Goal: Task Accomplishment & Management: Complete application form

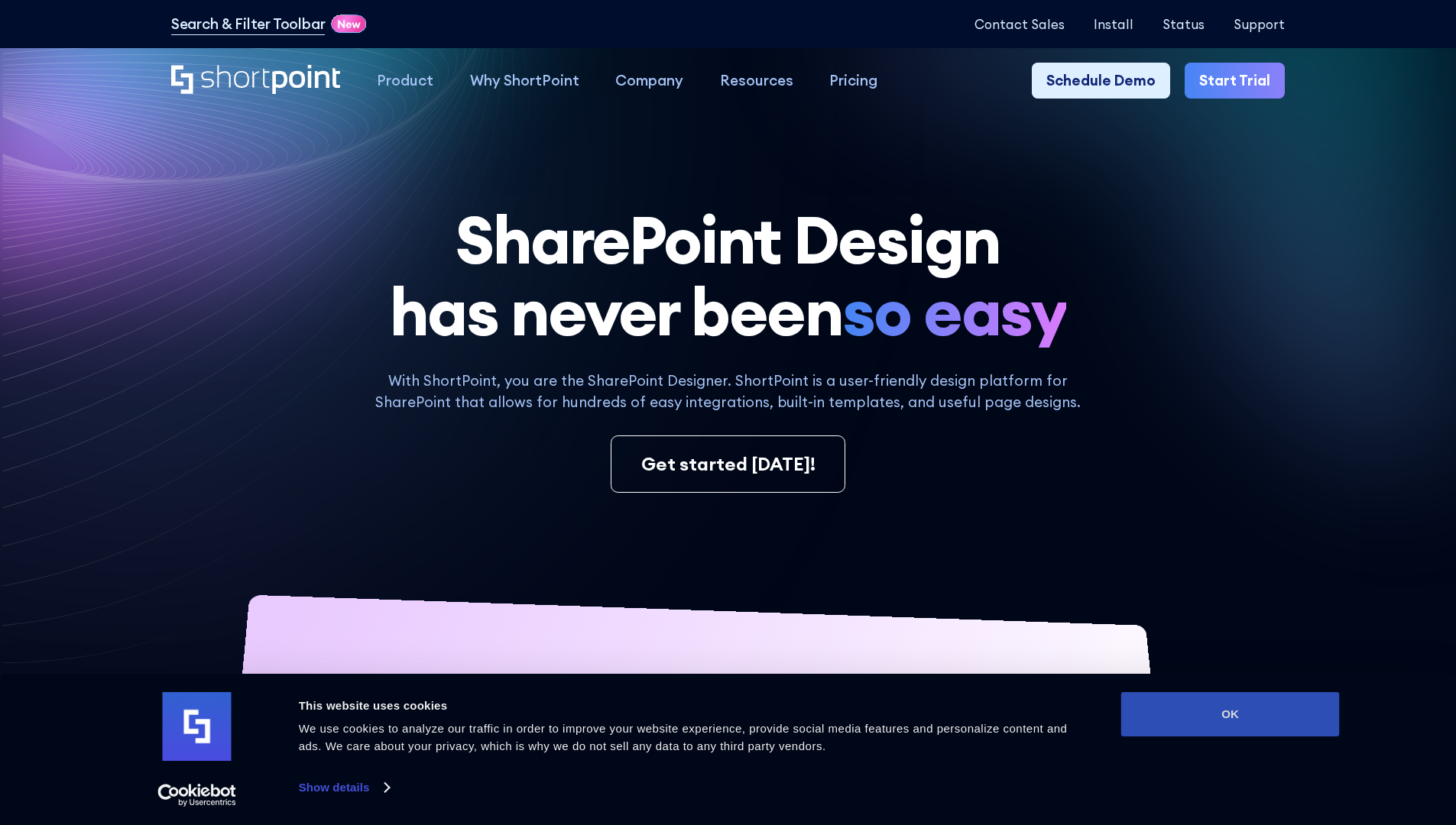
click at [1230, 714] on button "OK" at bounding box center [1230, 715] width 218 height 45
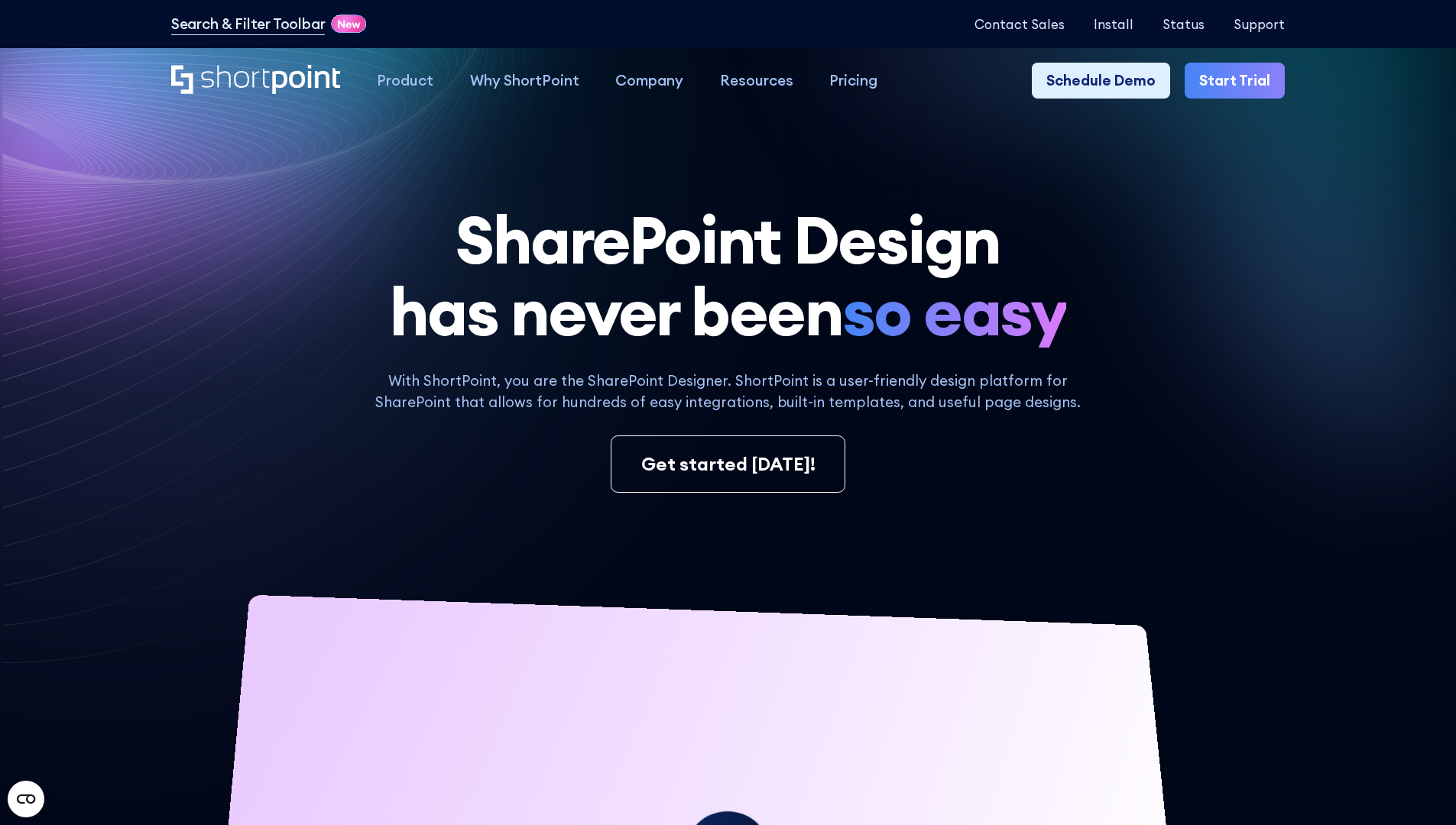
click at [1239, 81] on link "Start Trial" at bounding box center [1235, 81] width 100 height 37
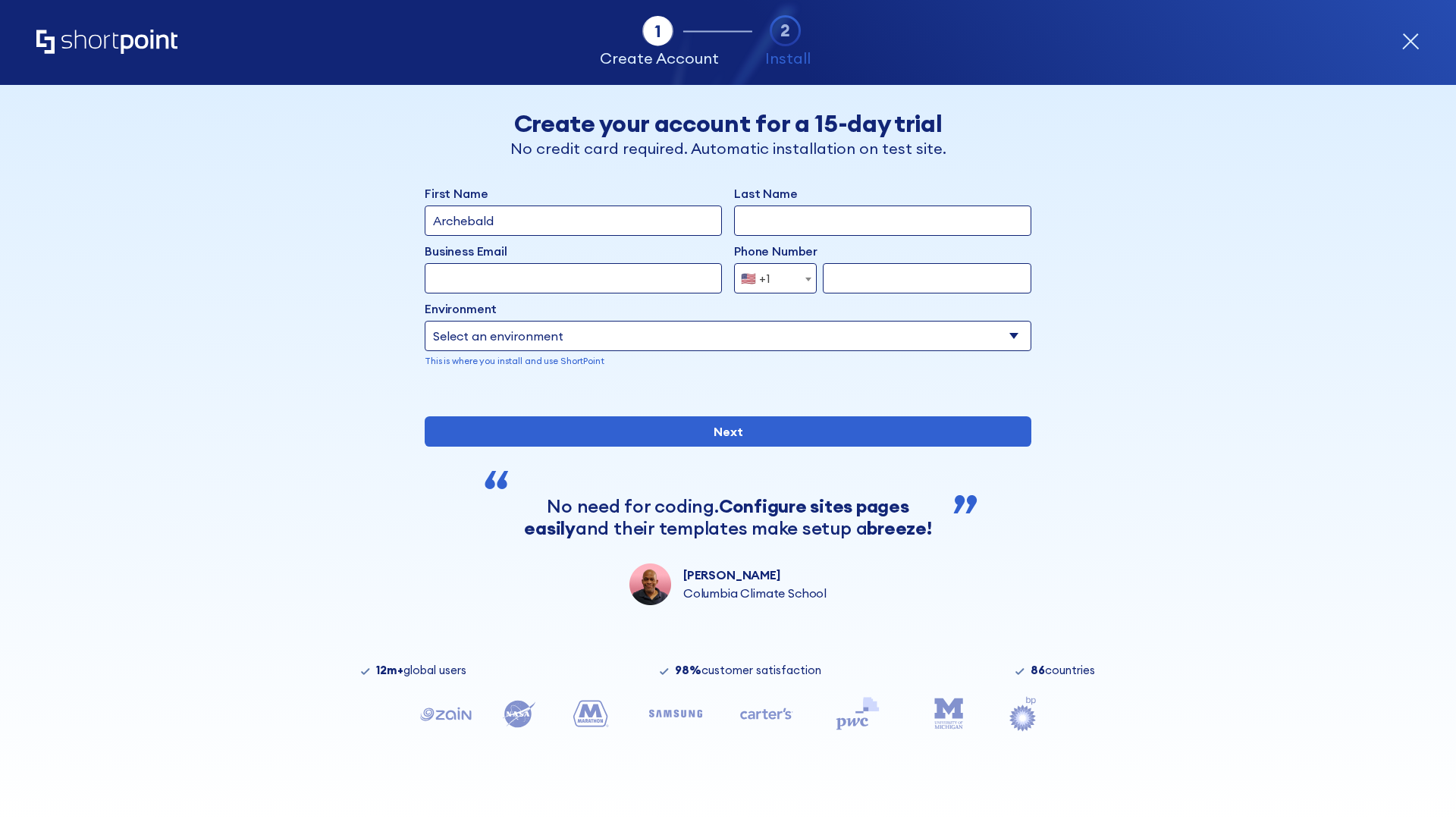
type input "Archebald"
type input "Berkuskv"
type input "2125556789"
select select "Microsoft 365"
type input "2125556789"
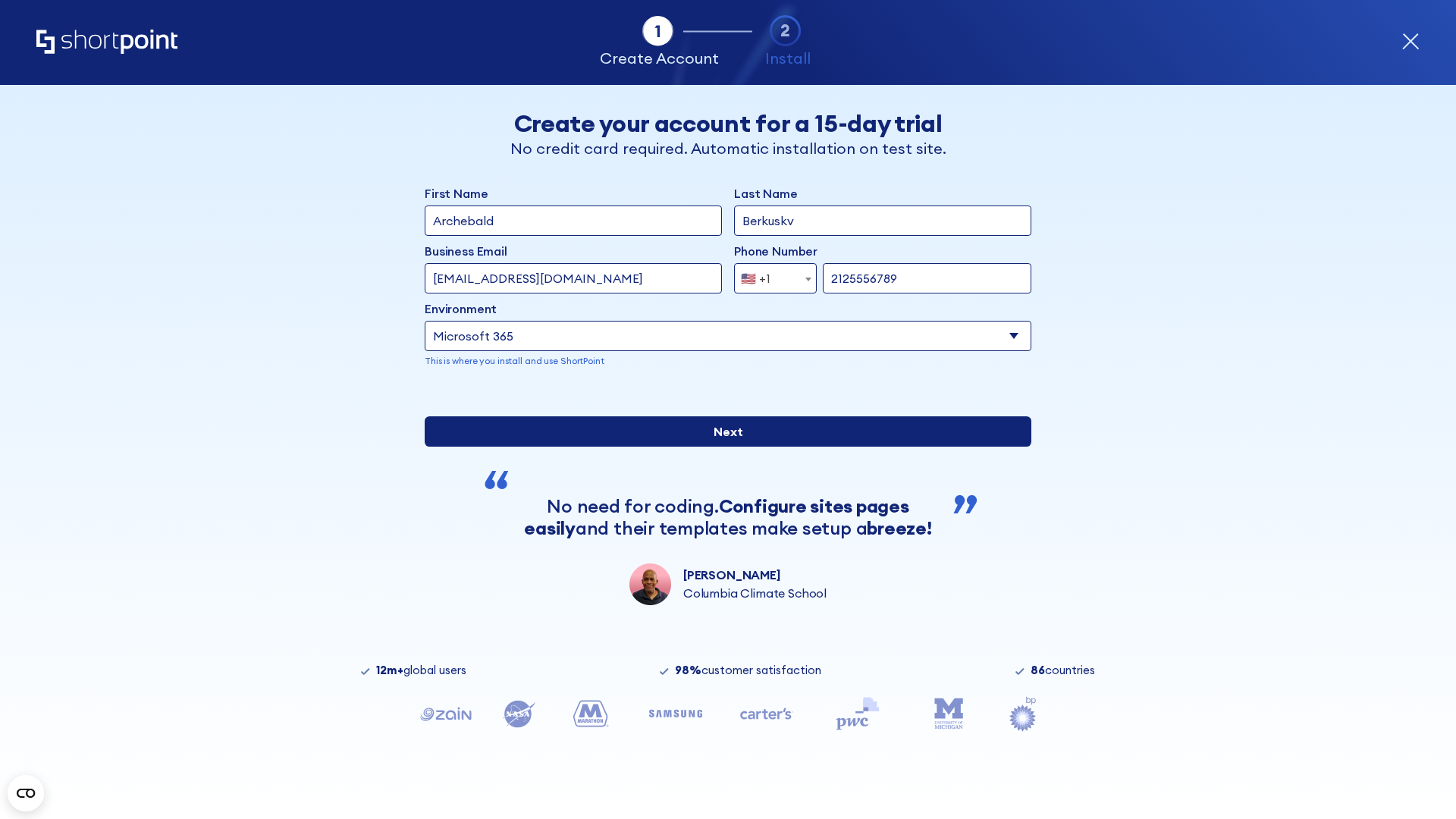
click at [722, 574] on div "First Name Archebald Last Name Berkuskv Business Email Invalid Email Address te…" at bounding box center [727, 395] width 606 height 421
click at [722, 447] on input "Next" at bounding box center [727, 432] width 606 height 30
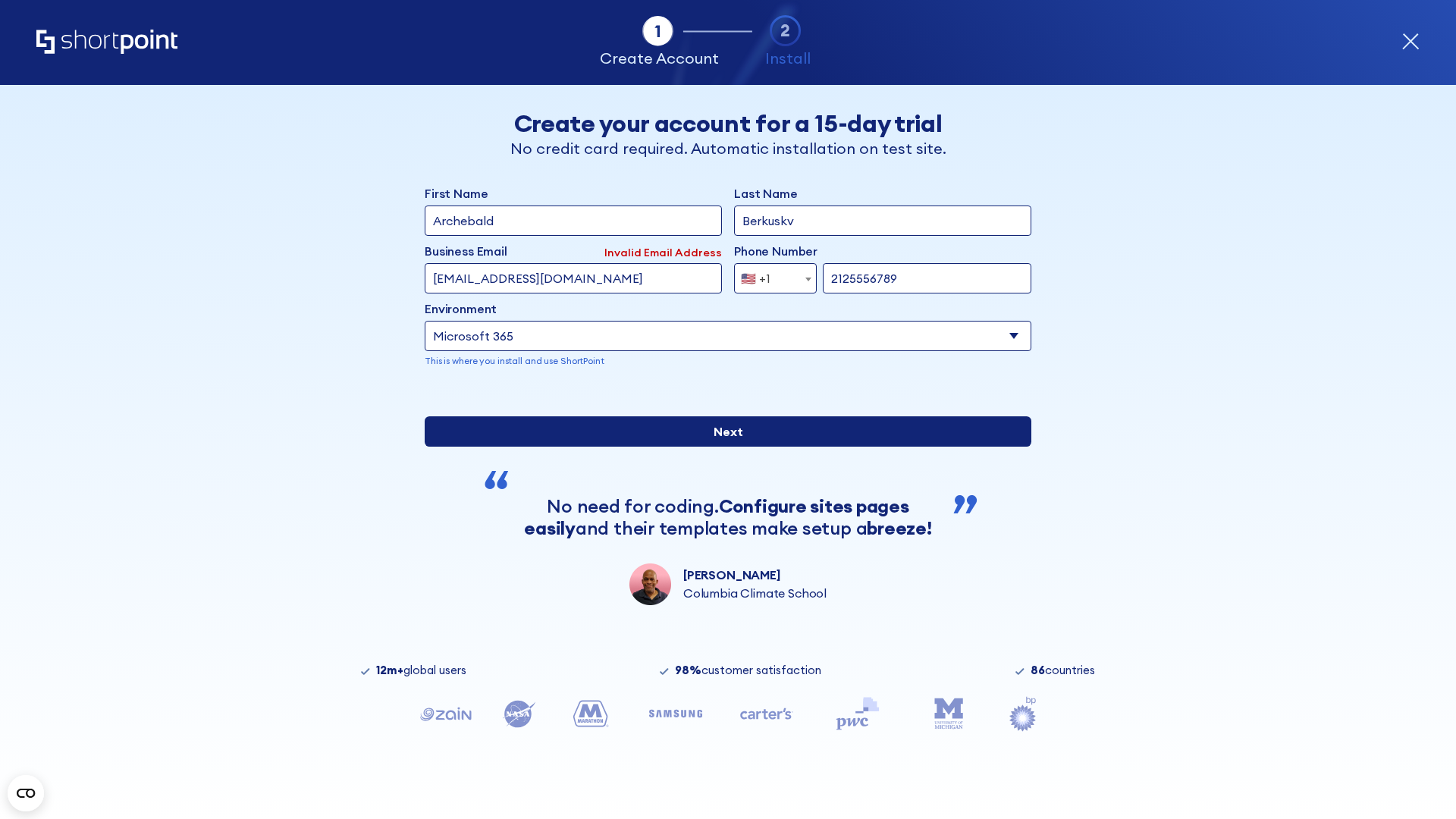
click at [722, 447] on input "Next" at bounding box center [727, 432] width 606 height 30
type input "test@shortpoint.com"
click at [722, 447] on input "Next" at bounding box center [727, 432] width 606 height 30
